Goal: Information Seeking & Learning: Learn about a topic

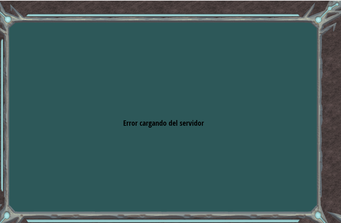
scroll to position [-6, 0]
